Goal: Task Accomplishment & Management: Manage account settings

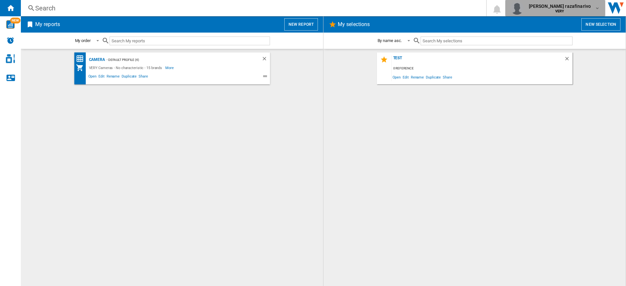
click at [594, 9] on div "[PERSON_NAME] razafinarivo VERY" at bounding box center [560, 8] width 69 height 10
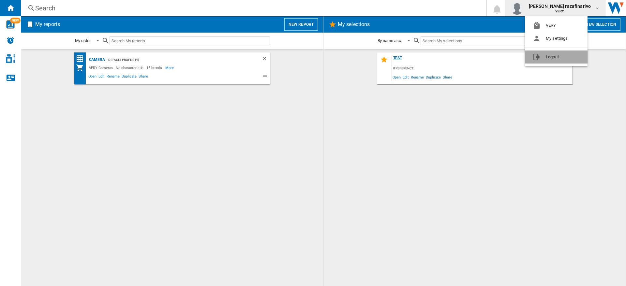
click at [554, 61] on button "Logout" at bounding box center [556, 57] width 63 height 13
